Goal: Information Seeking & Learning: Learn about a topic

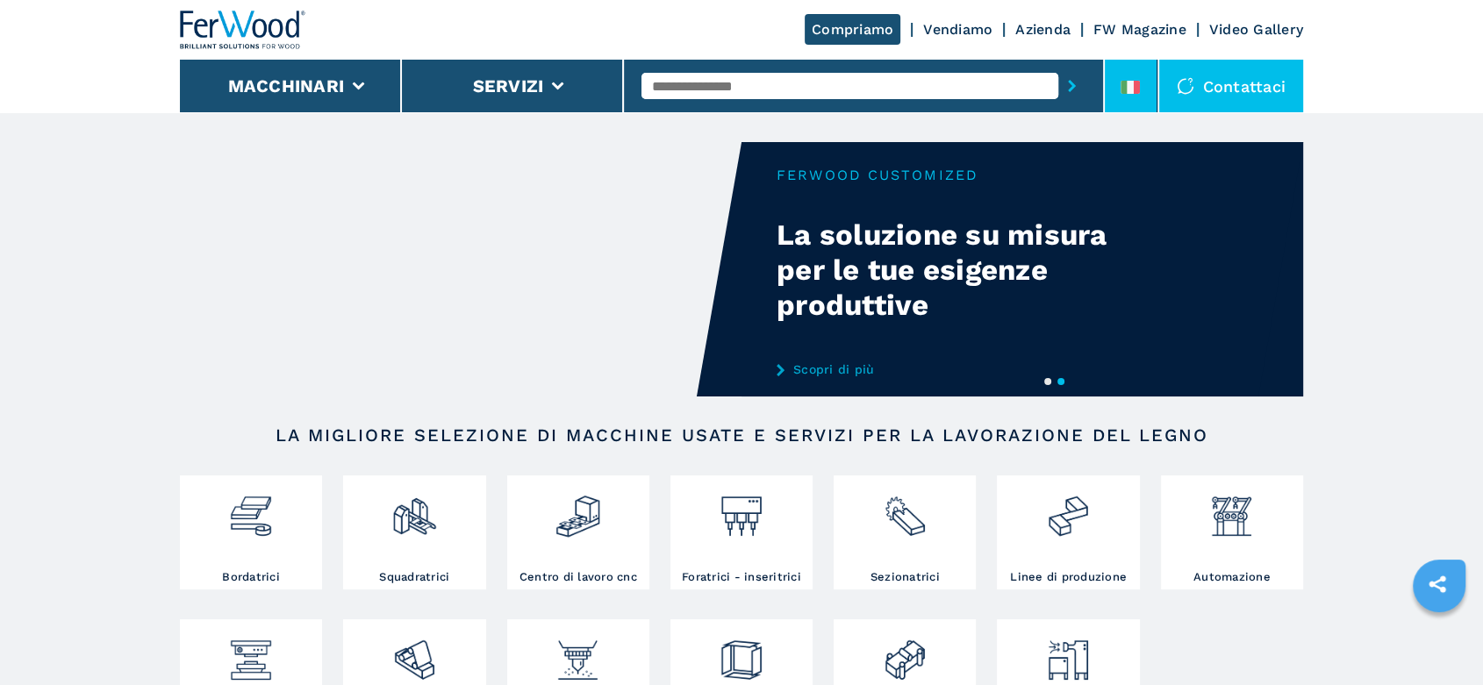
click at [1128, 64] on li at bounding box center [1131, 86] width 53 height 53
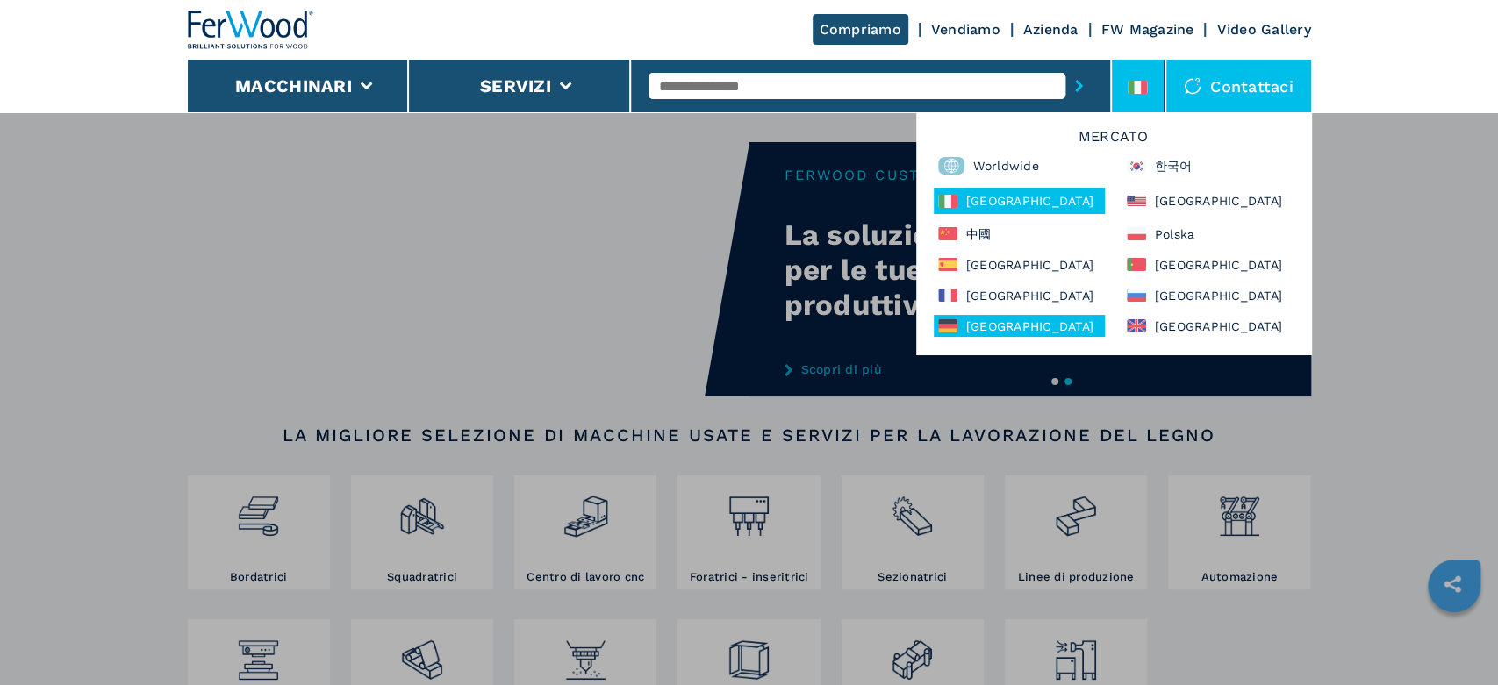
click at [973, 324] on div "[GEOGRAPHIC_DATA]" at bounding box center [1019, 326] width 171 height 22
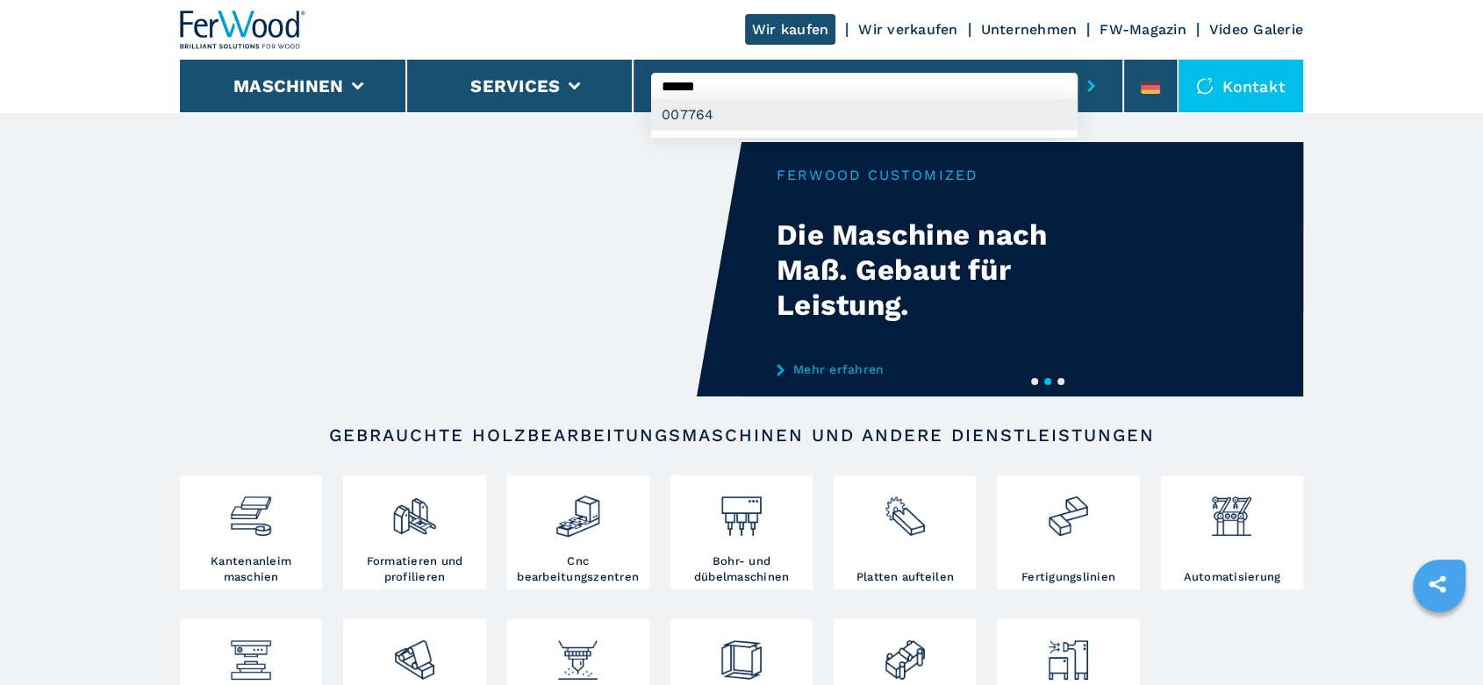
type input "******"
click at [712, 117] on div "007764" at bounding box center [864, 115] width 426 height 32
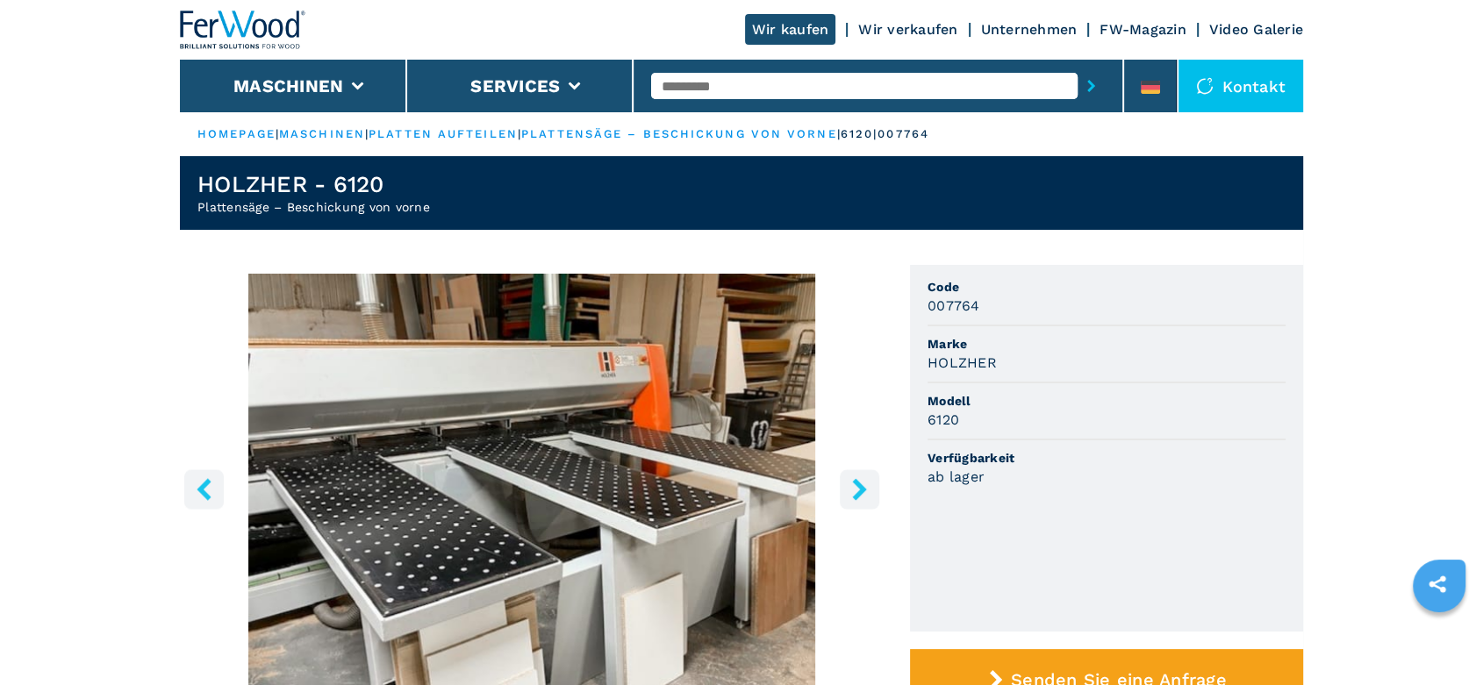
click at [863, 486] on icon "right-button" at bounding box center [859, 489] width 14 height 22
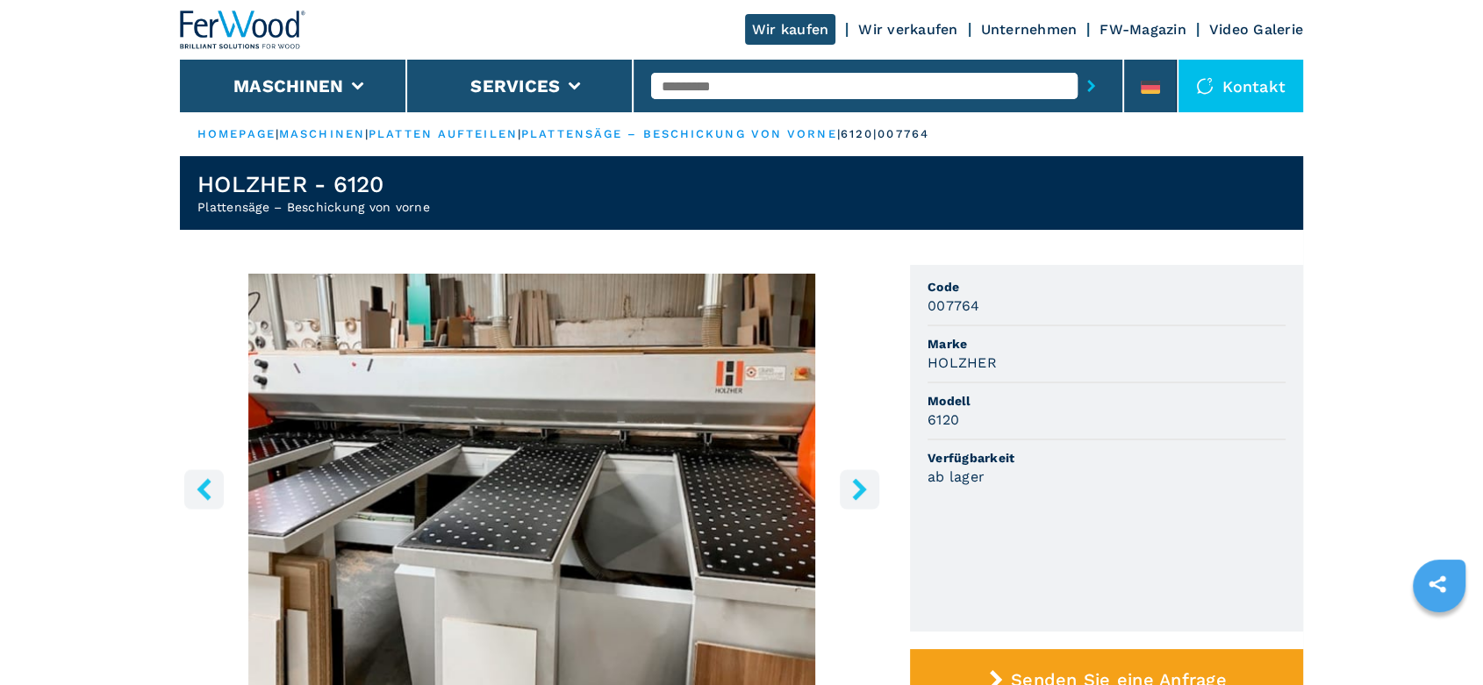
click at [863, 486] on icon "right-button" at bounding box center [859, 489] width 14 height 22
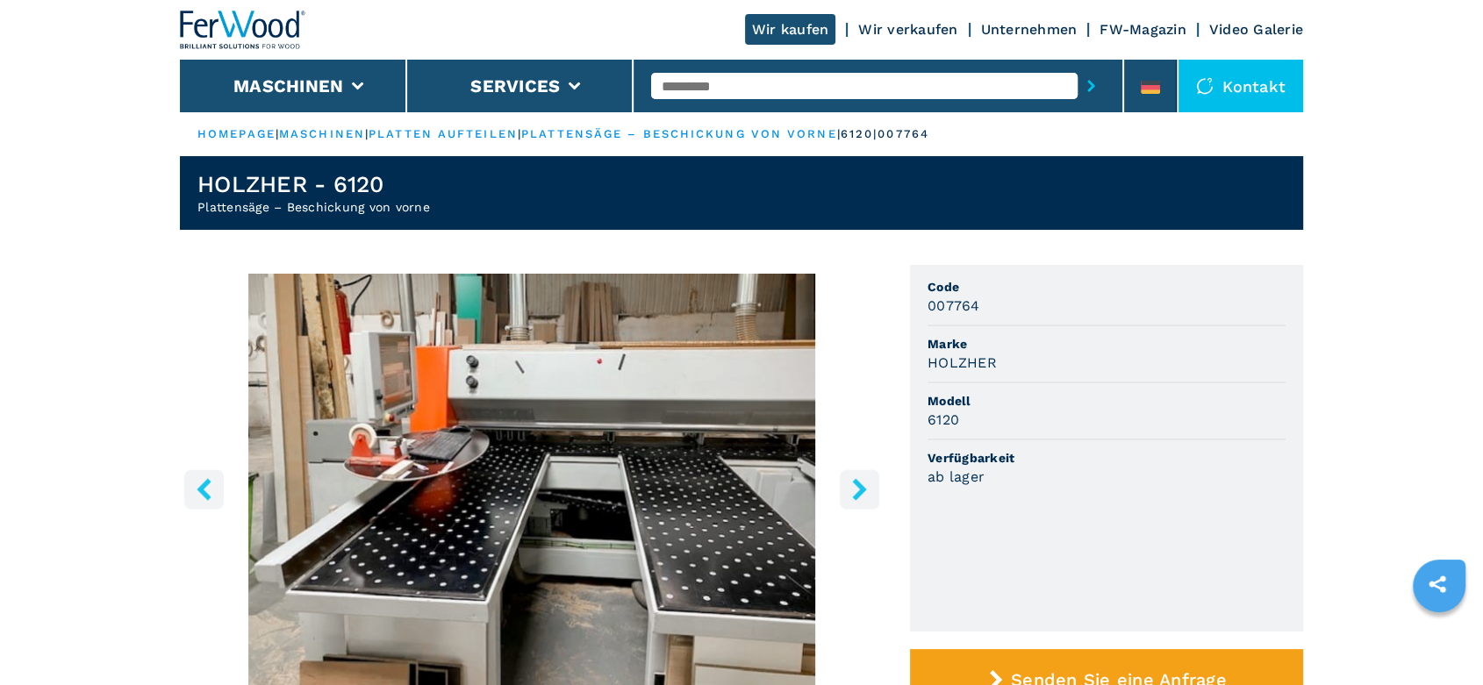
scroll to position [584, 0]
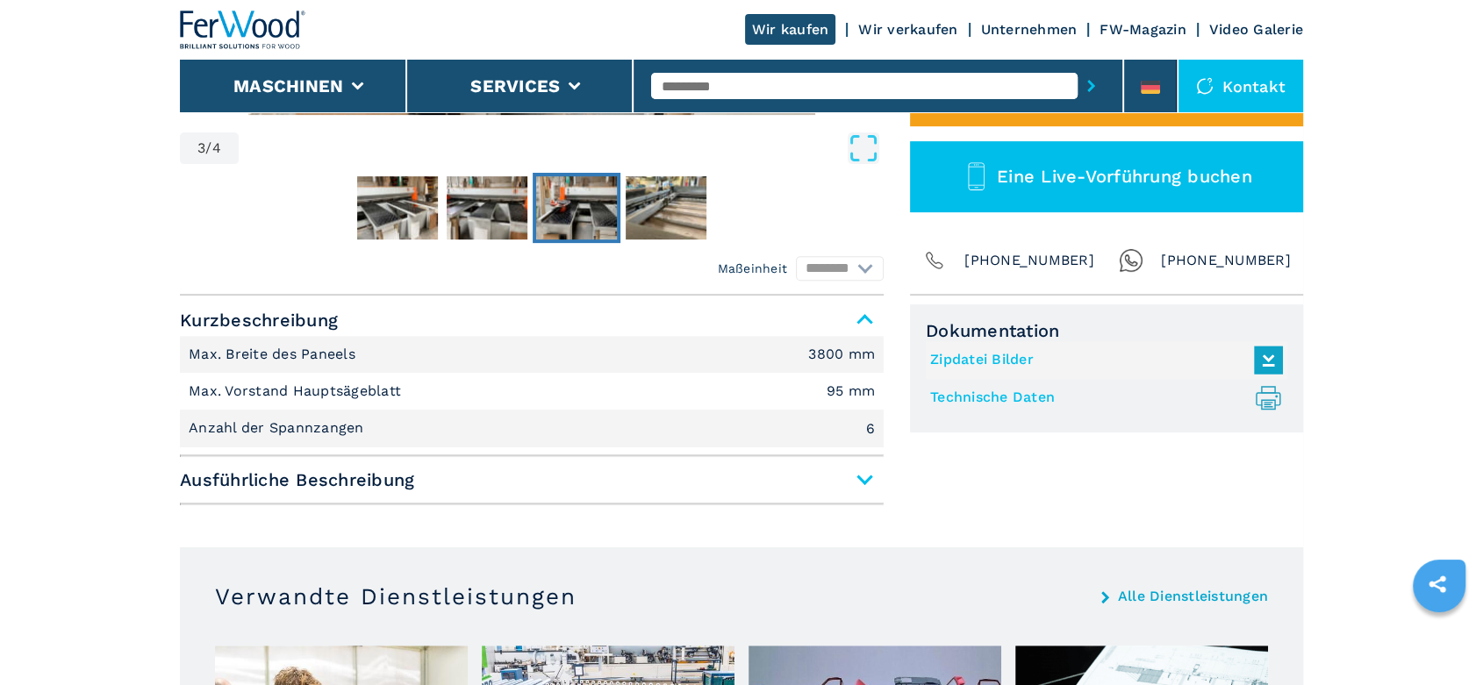
click at [1008, 391] on link "Technische Daten .prefix__st0{stroke-linecap:round;stroke-linejoin:round}.prefi…" at bounding box center [1102, 397] width 344 height 29
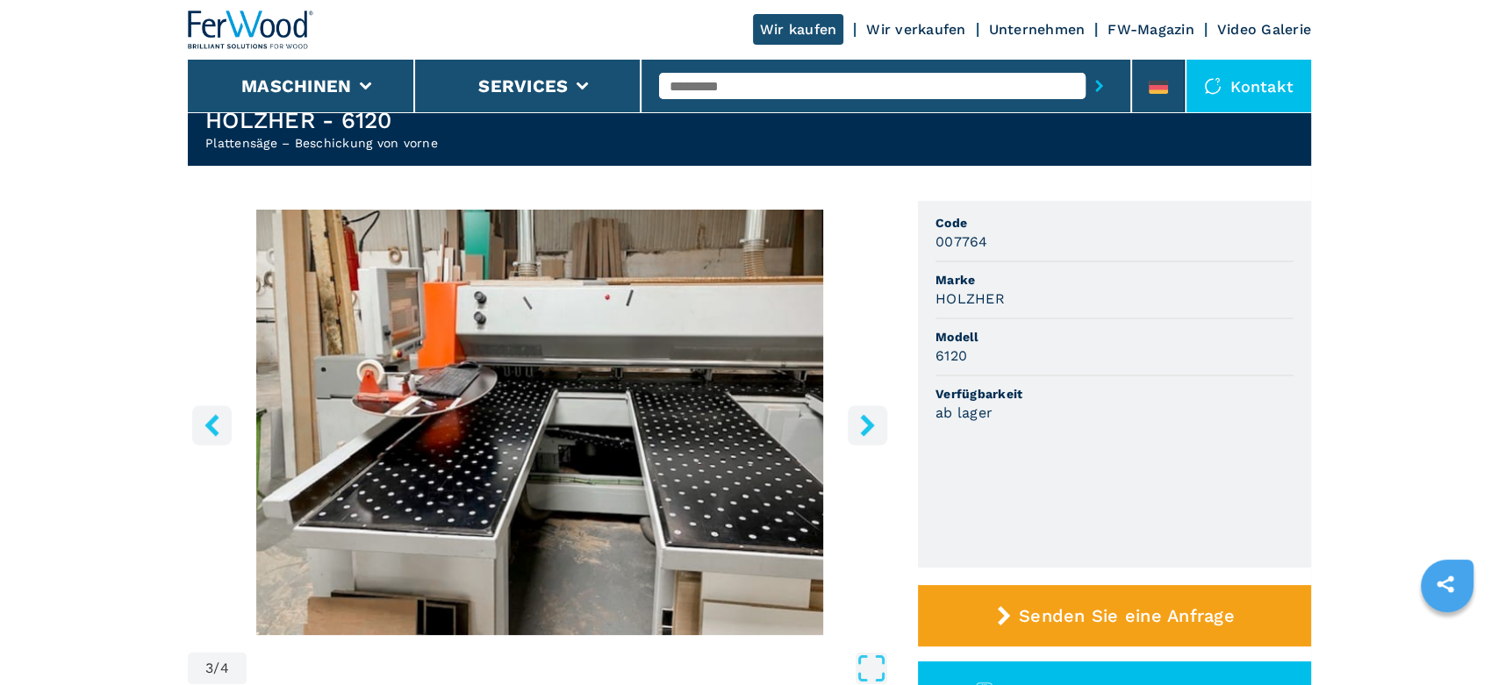
scroll to position [0, 0]
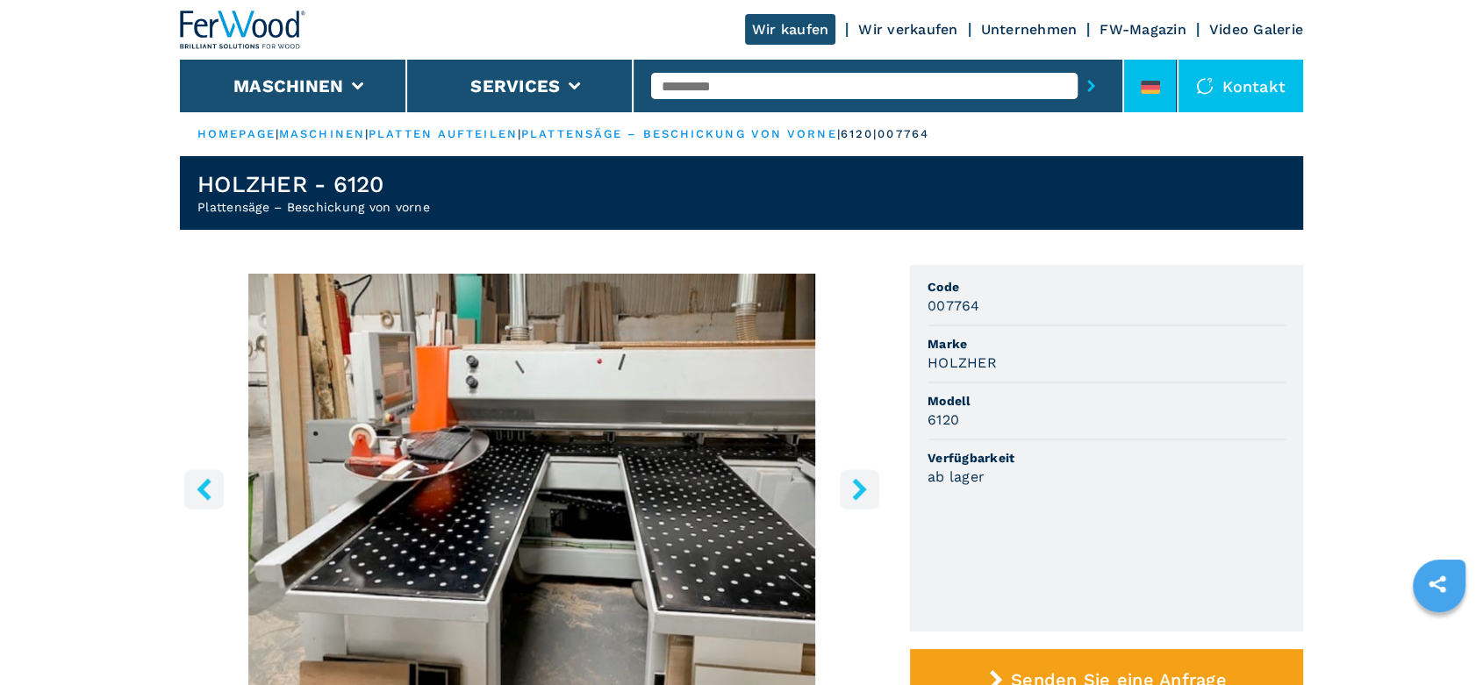
click at [1141, 71] on li at bounding box center [1150, 86] width 53 height 53
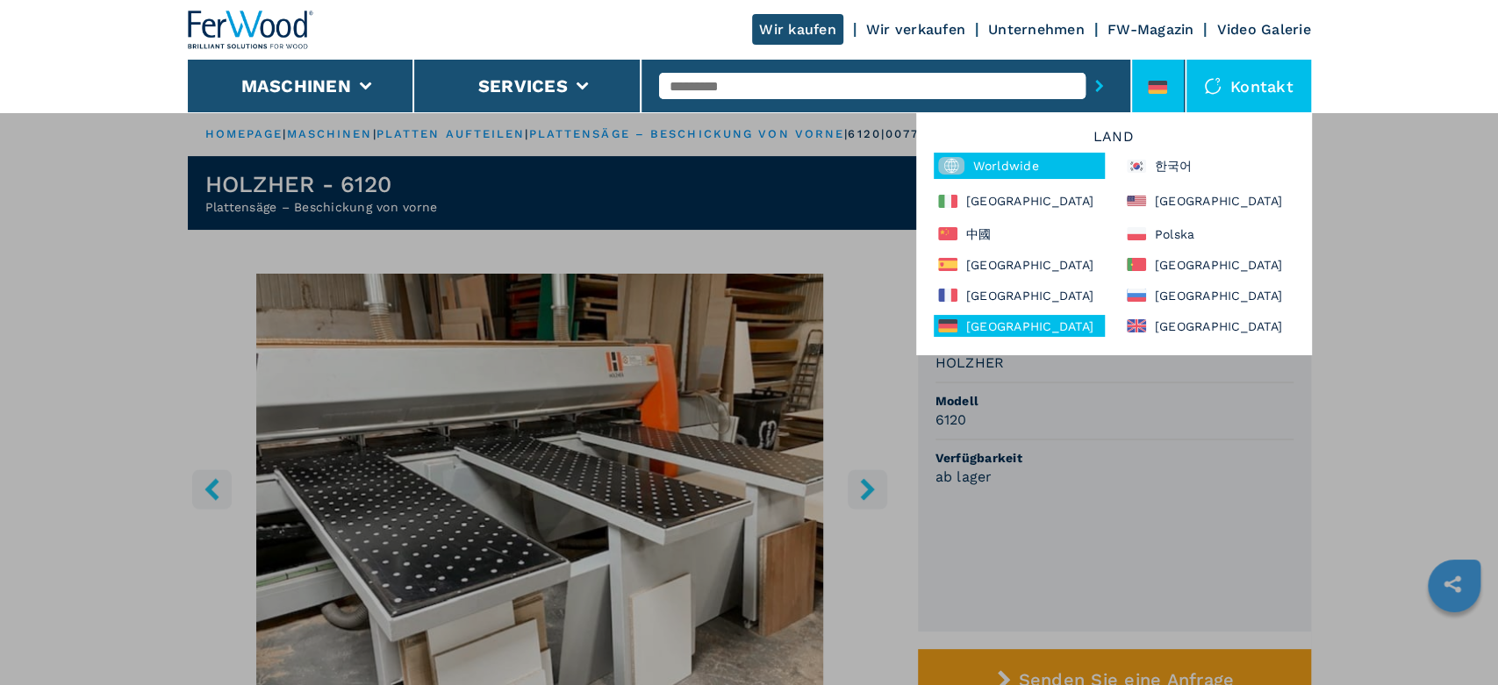
click at [1005, 161] on div "Worldwide" at bounding box center [1019, 166] width 171 height 26
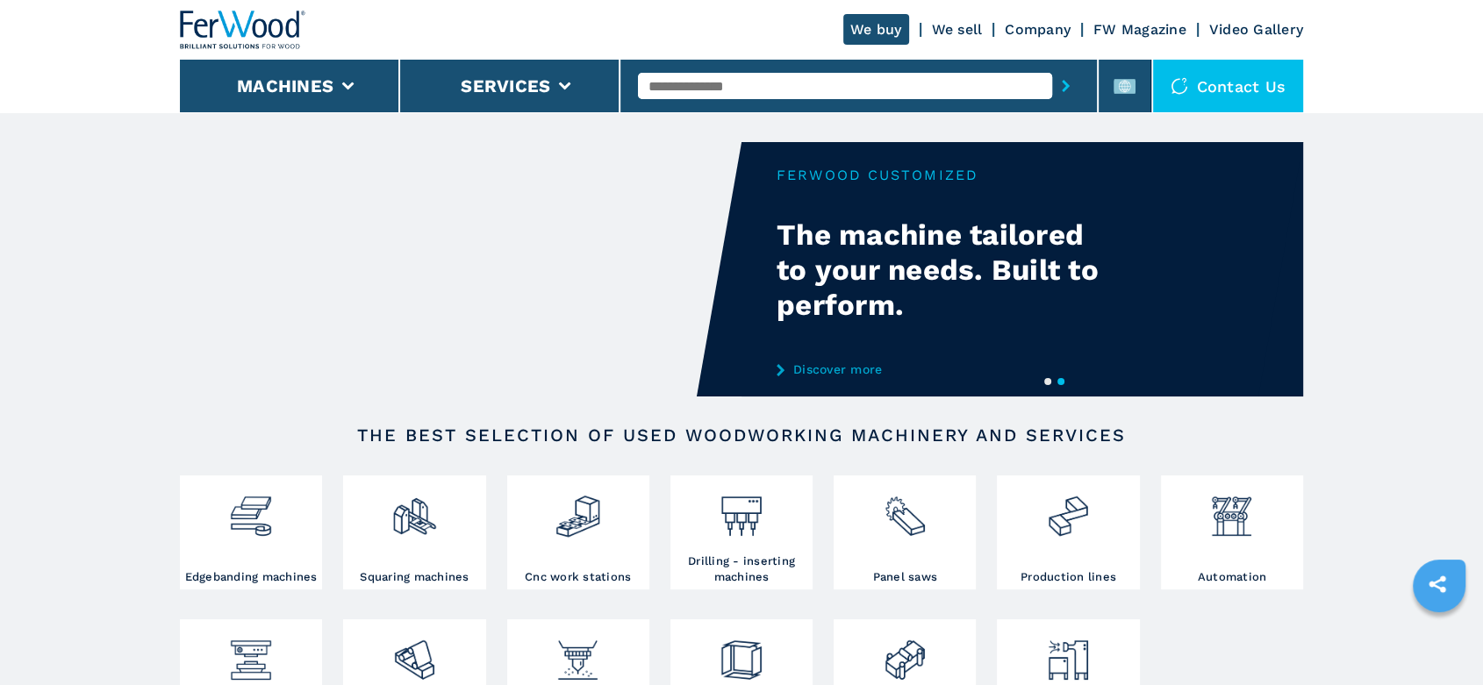
scroll to position [195, 0]
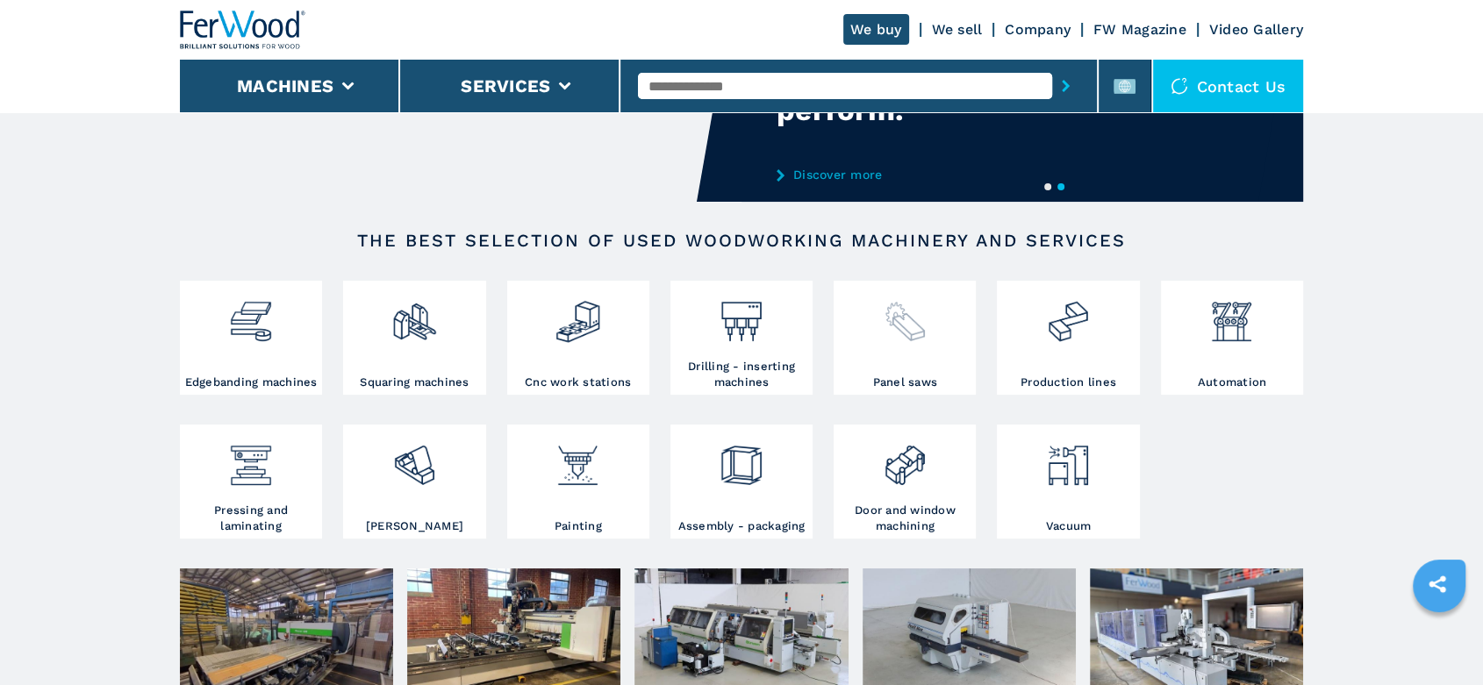
click at [912, 342] on img at bounding box center [905, 315] width 47 height 60
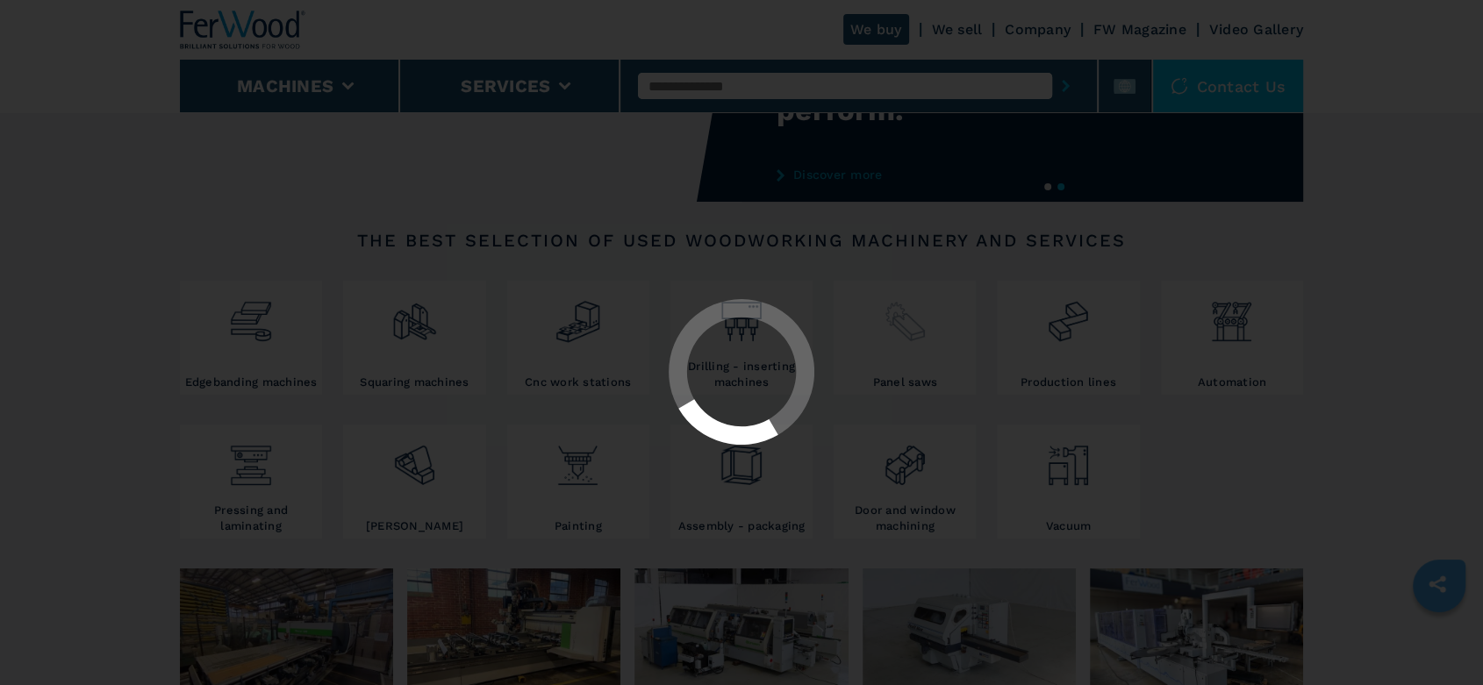
select select "**********"
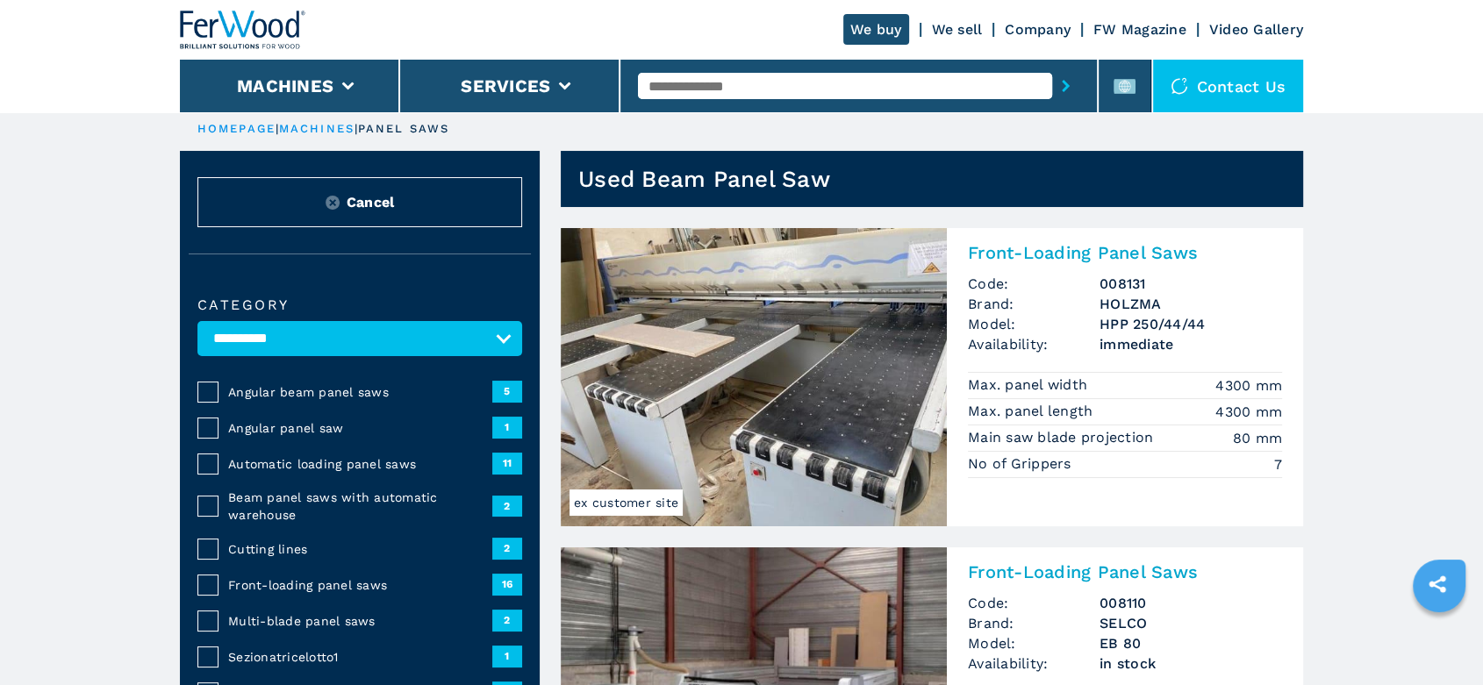
scroll to position [97, 0]
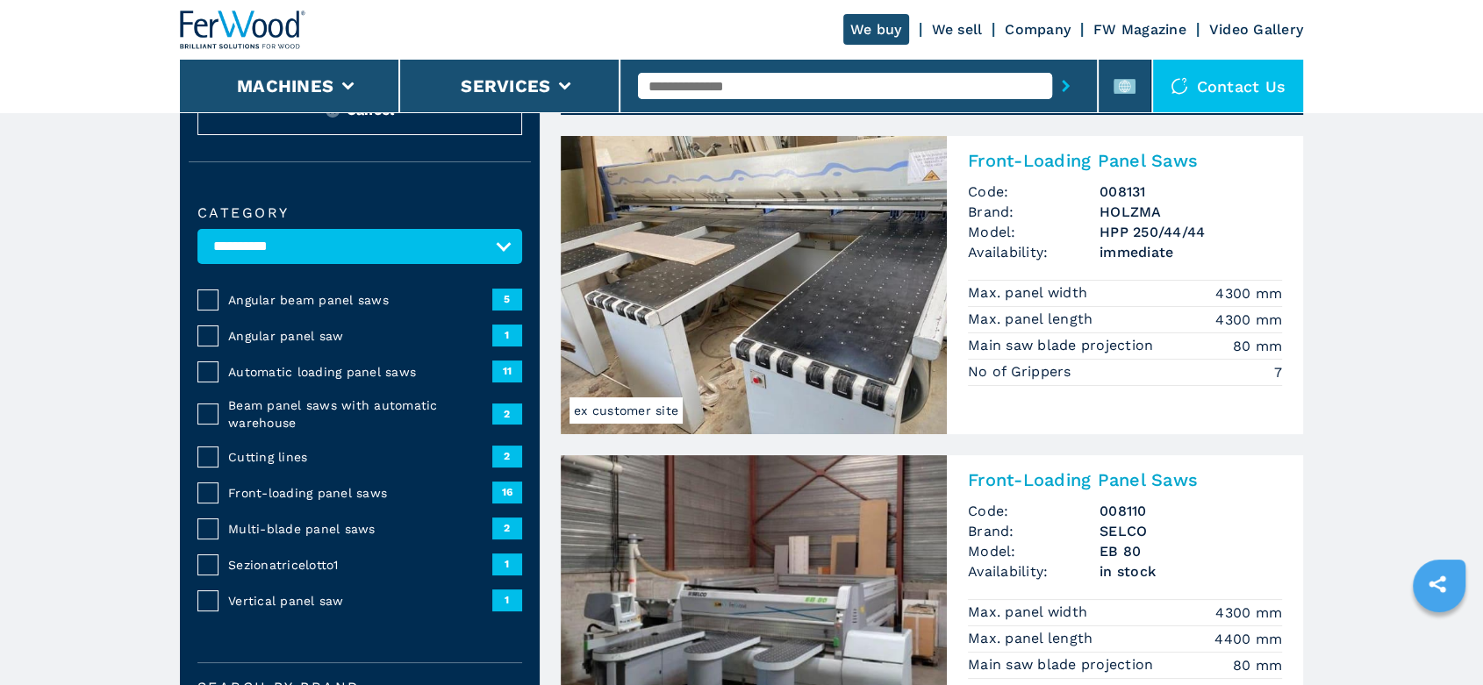
click at [317, 491] on span "Front-loading panel saws" at bounding box center [360, 493] width 264 height 18
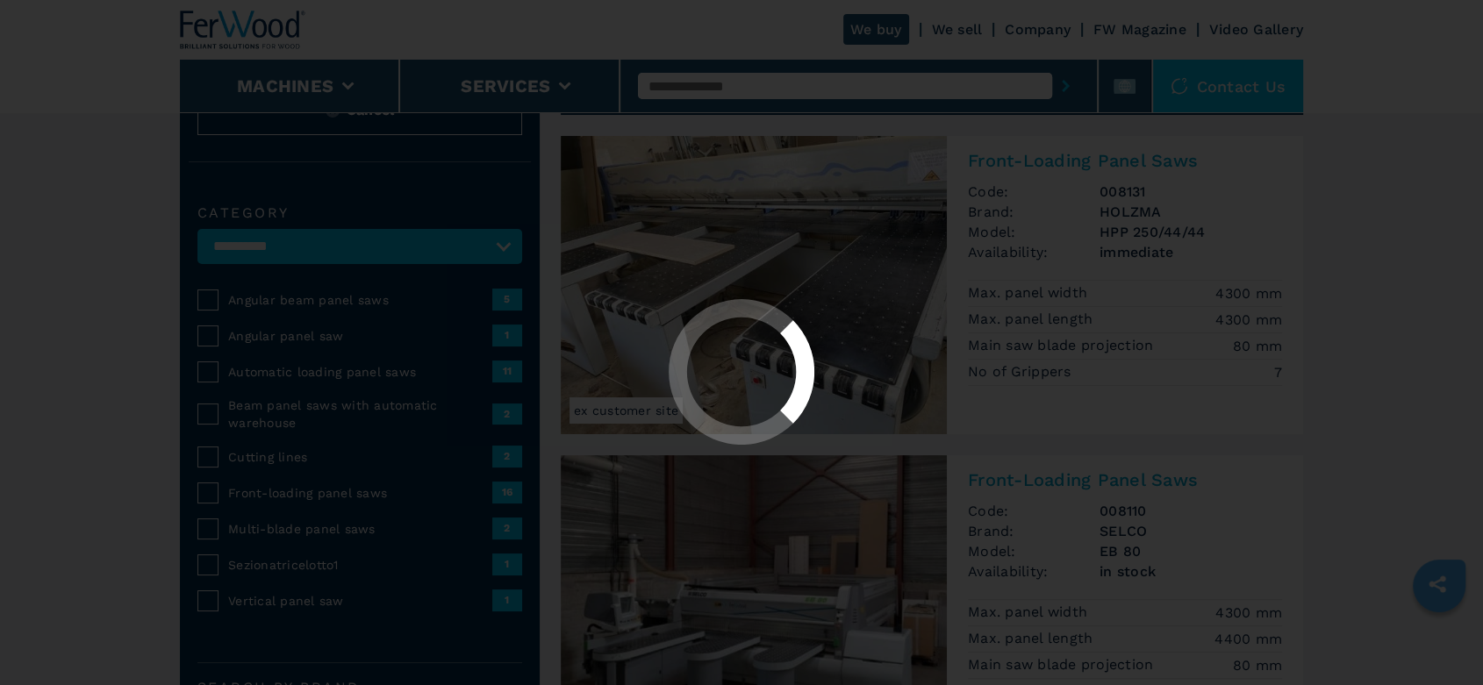
select select "**********"
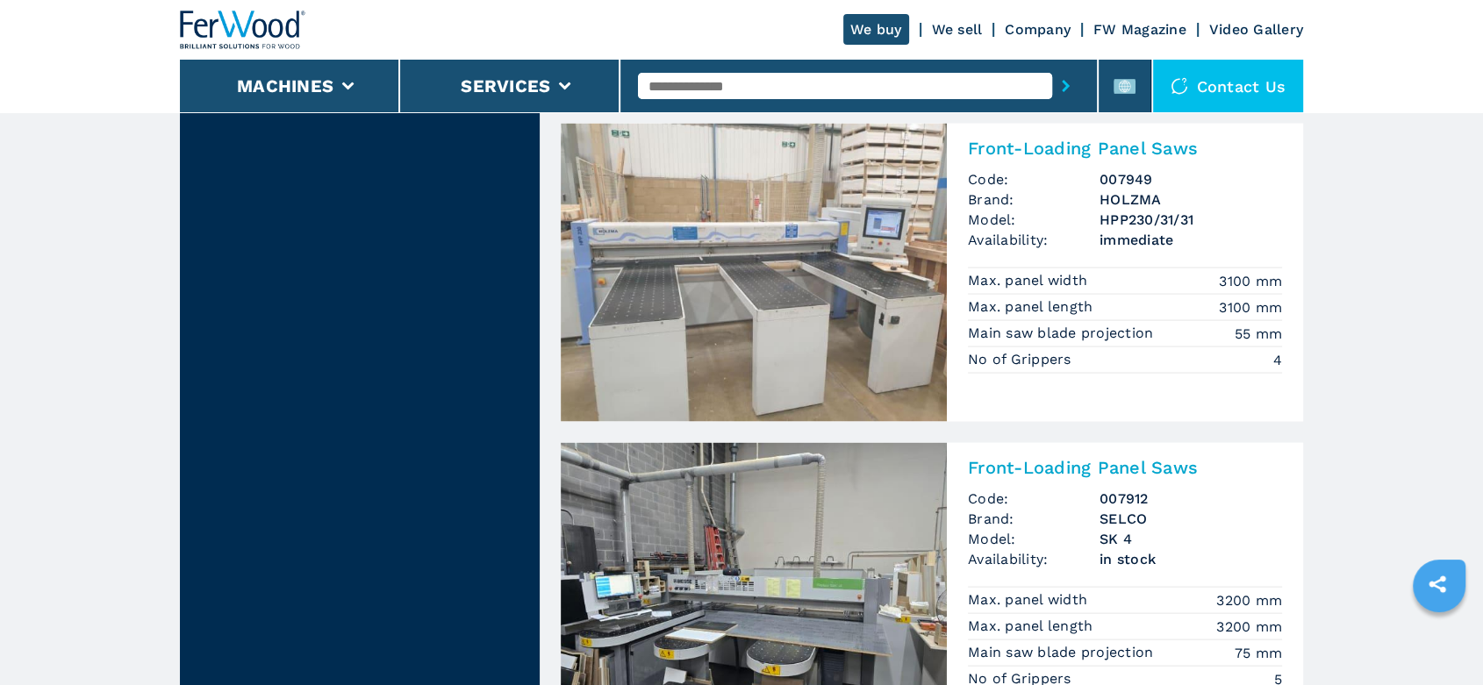
scroll to position [3802, 0]
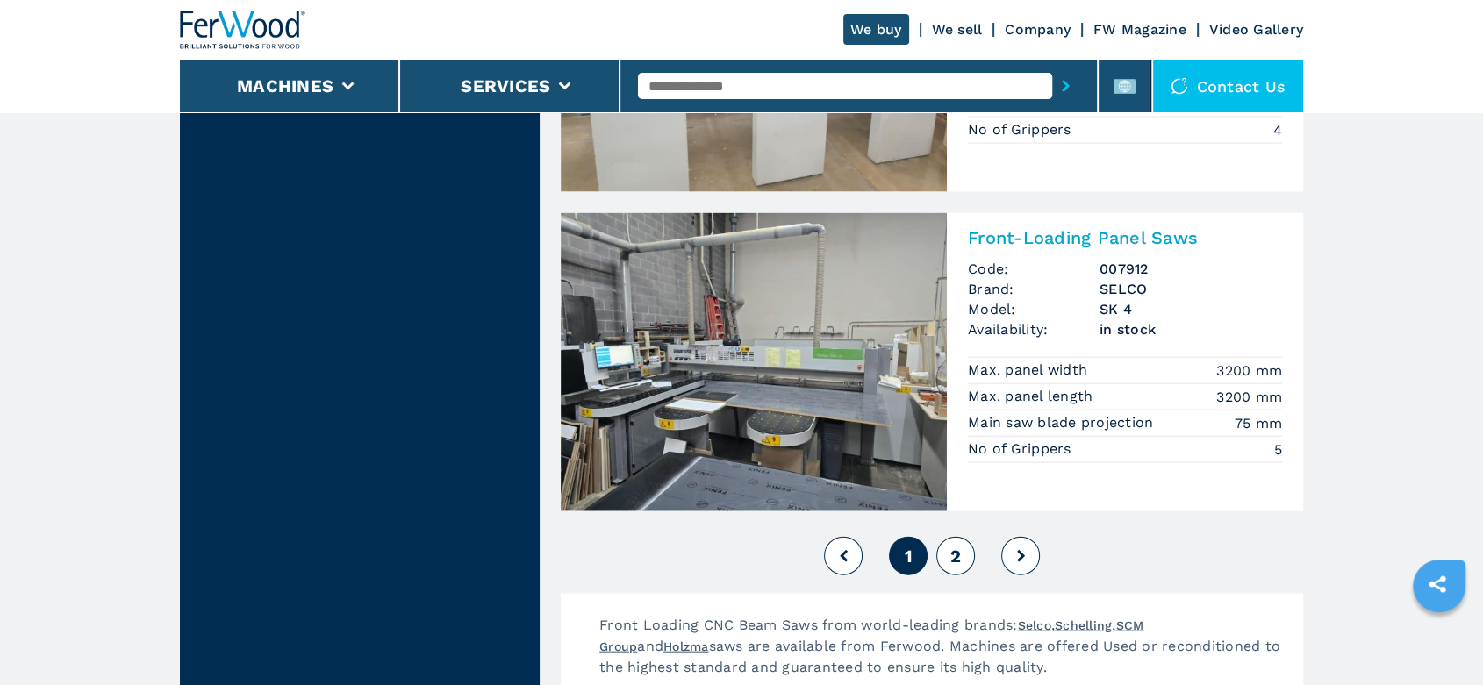
click at [1023, 562] on button at bounding box center [1020, 556] width 39 height 39
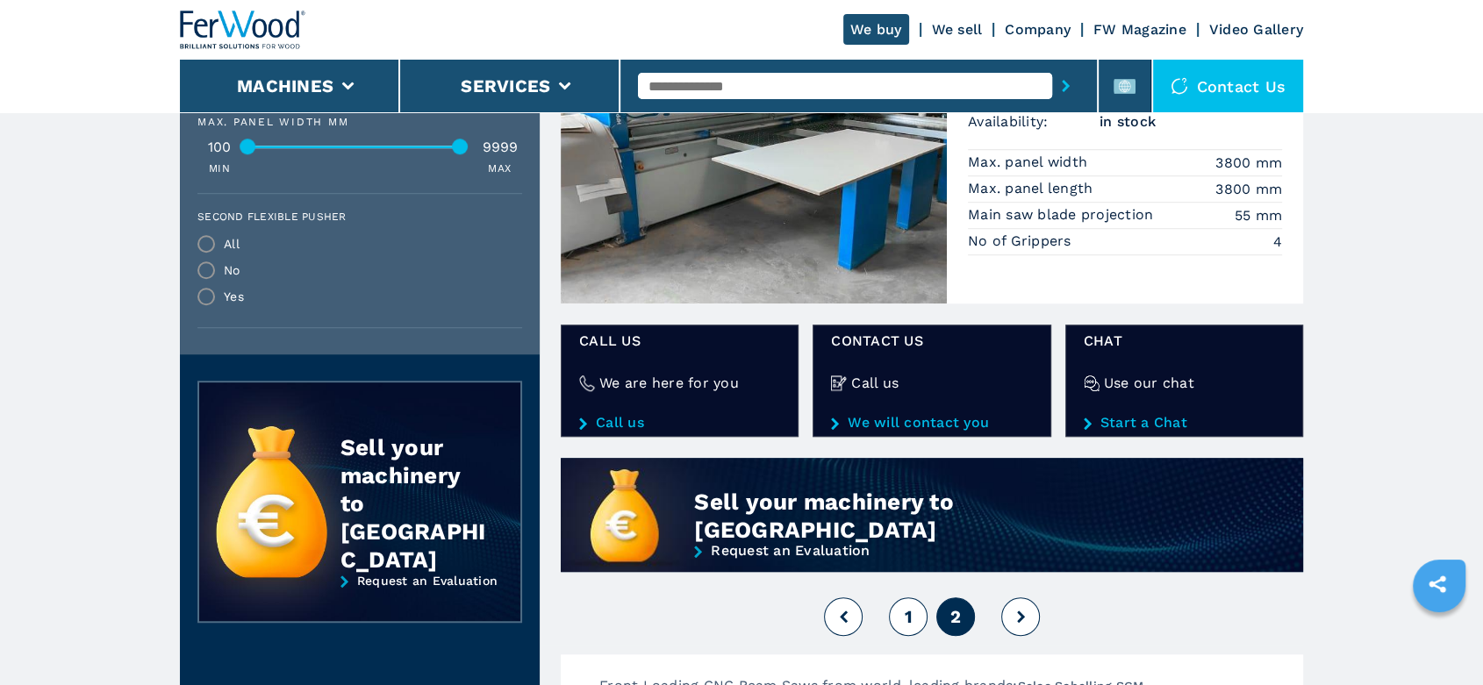
scroll to position [1364, 0]
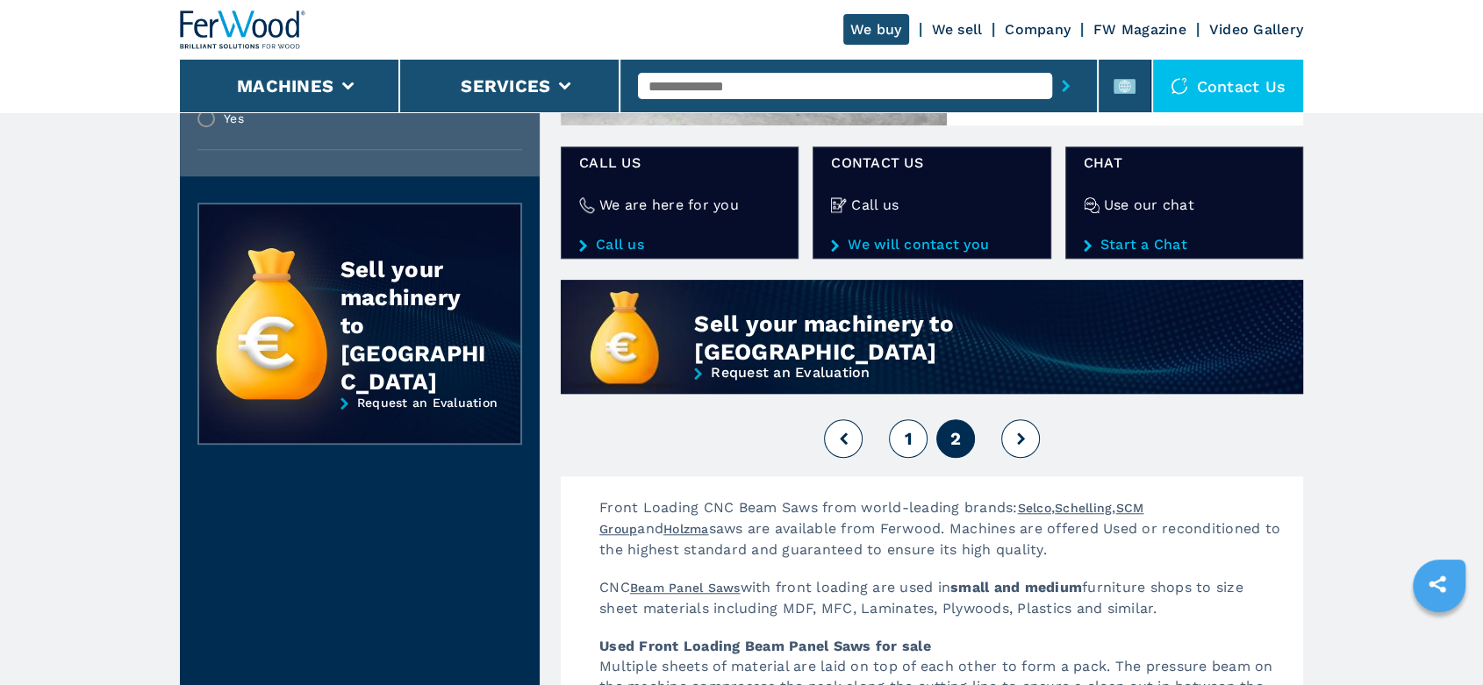
click at [901, 440] on button "1" at bounding box center [908, 438] width 39 height 39
